Goal: Task Accomplishment & Management: Use online tool/utility

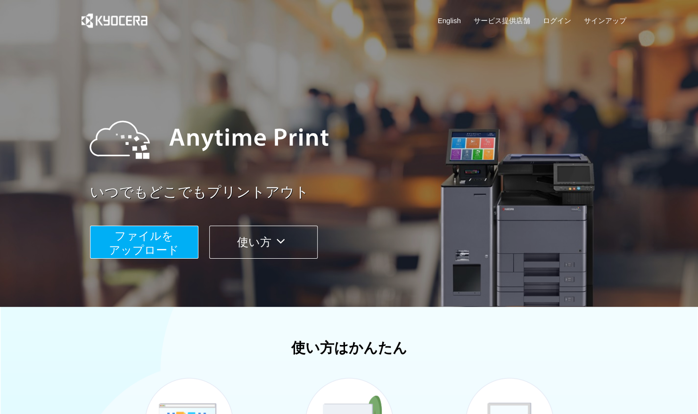
click at [147, 244] on span "ファイルを ​​アップロード" at bounding box center [144, 242] width 70 height 27
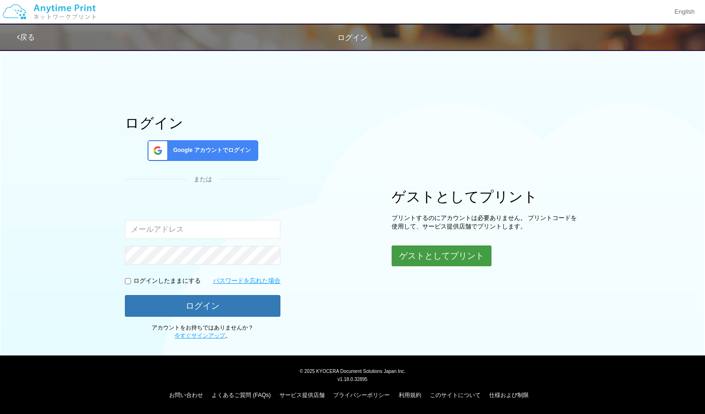
click at [442, 253] on button "ゲストとしてプリント" at bounding box center [442, 255] width 100 height 21
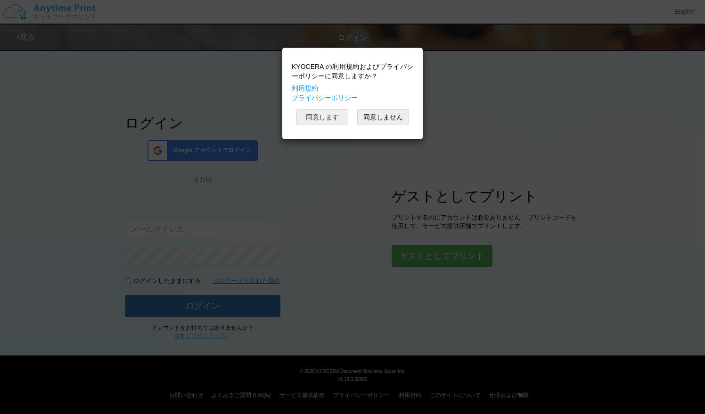
click at [335, 117] on button "同意します" at bounding box center [323, 117] width 52 height 16
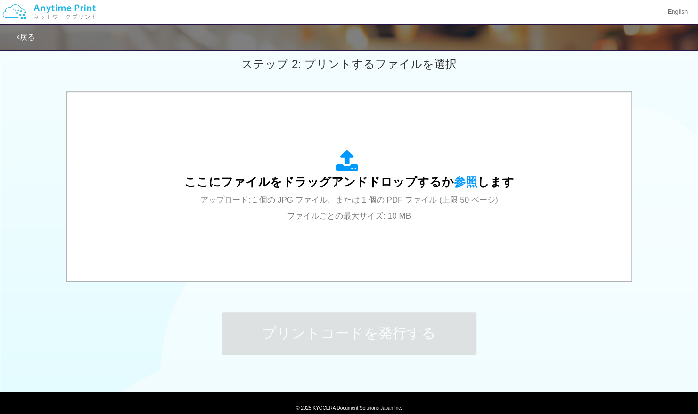
scroll to position [267, 0]
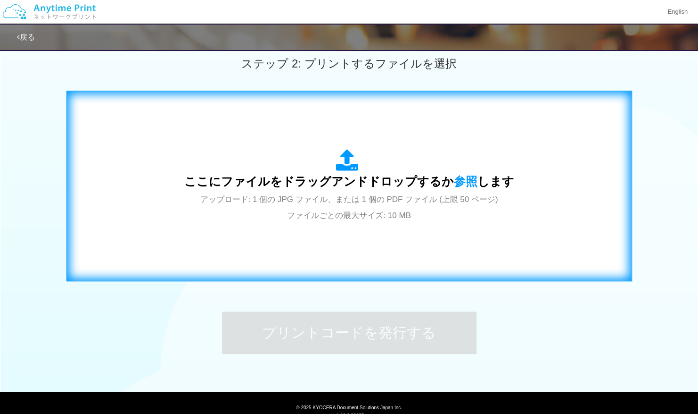
click at [337, 211] on span "アップロード: 1 個の JPG ファイル、または 1 個の PDF ファイル (上限 50 ページ) ファイルごとの最大サイズ: 10 MB" at bounding box center [349, 207] width 298 height 25
click at [293, 202] on span "アップロード: 1 個の JPG ファイル、または 1 個の PDF ファイル (上限 50 ページ) ファイルごとの最大サイズ: 10 MB" at bounding box center [349, 207] width 298 height 25
click at [286, 210] on span "アップロード: 1 個の JPG ファイル、または 1 個の PDF ファイル (上限 50 ページ) ファイルごとの最大サイズ: 10 MB" at bounding box center [349, 207] width 298 height 25
click at [309, 224] on div "ここにファイルをドラッグアンドドロップするか 参照 します アップロード: 1 個の JPG ファイル、または 1 個の PDF ファイル (上限 50 ペー…" at bounding box center [349, 185] width 546 height 171
click at [256, 256] on div "ここにファイルをドラッグアンドドロップするか 参照 します アップロード: 1 個の JPG ファイル、または 1 個の PDF ファイル (上限 50 ペー…" at bounding box center [349, 185] width 546 height 171
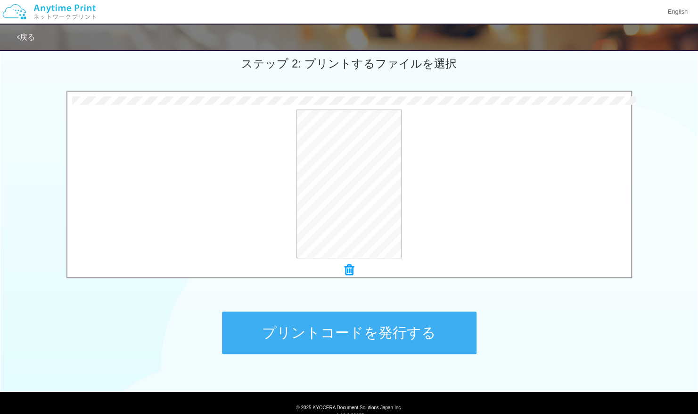
click at [337, 343] on button "プリントコードを発行する" at bounding box center [349, 332] width 255 height 42
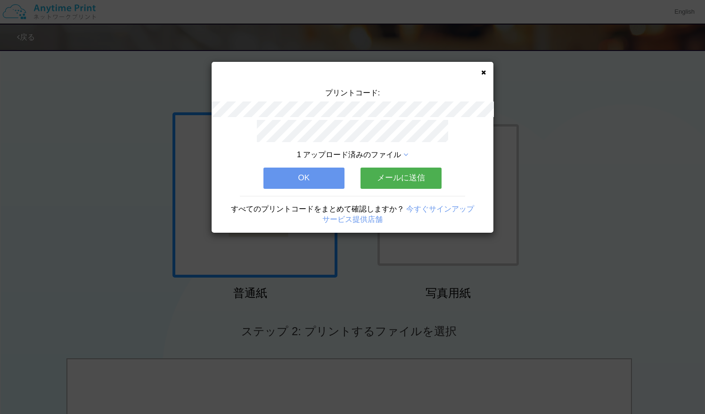
click at [319, 167] on button "OK" at bounding box center [304, 177] width 81 height 21
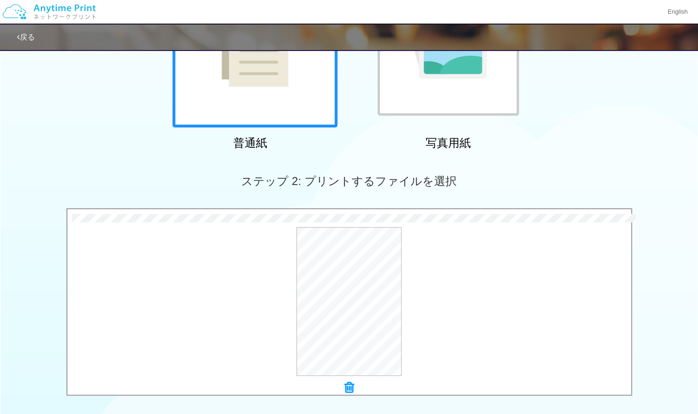
scroll to position [303, 0]
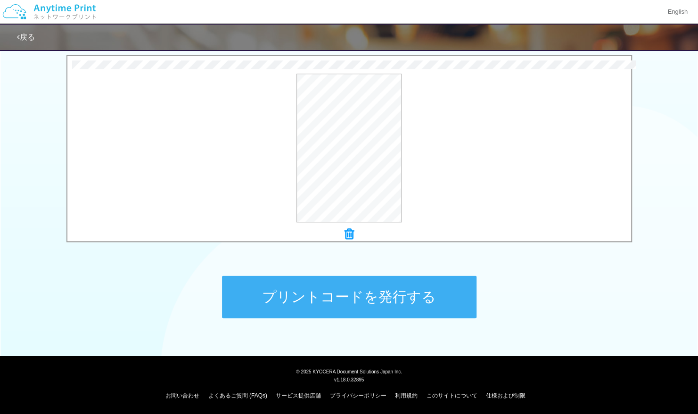
click at [293, 290] on button "プリントコードを発行する" at bounding box center [349, 296] width 255 height 42
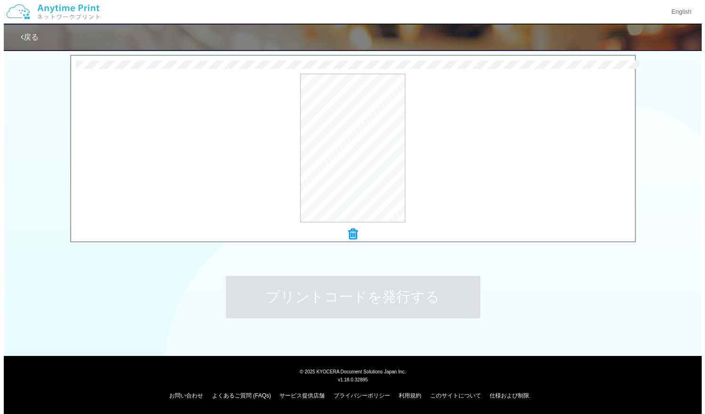
scroll to position [0, 0]
